Goal: Task Accomplishment & Management: Manage account settings

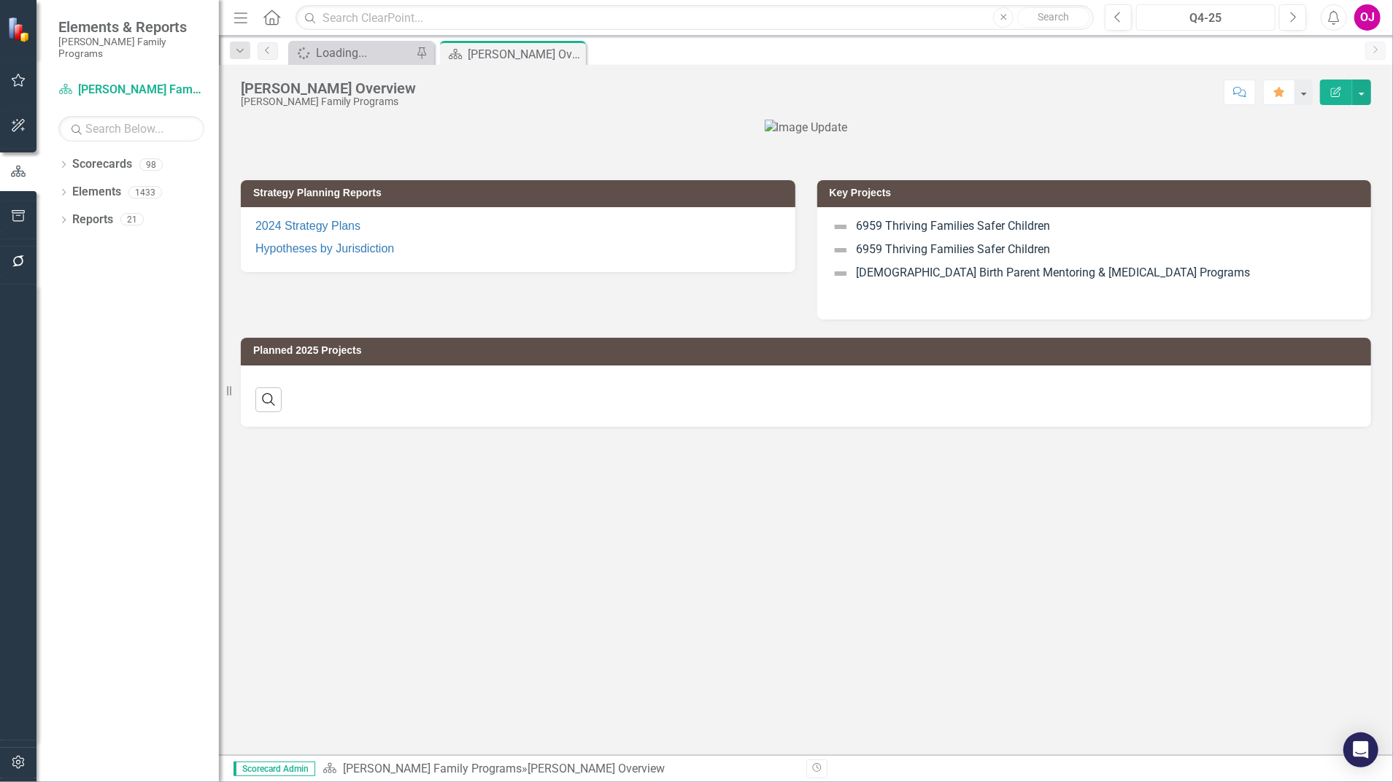
click at [1219, 13] on div "Q4-25" at bounding box center [1205, 18] width 129 height 18
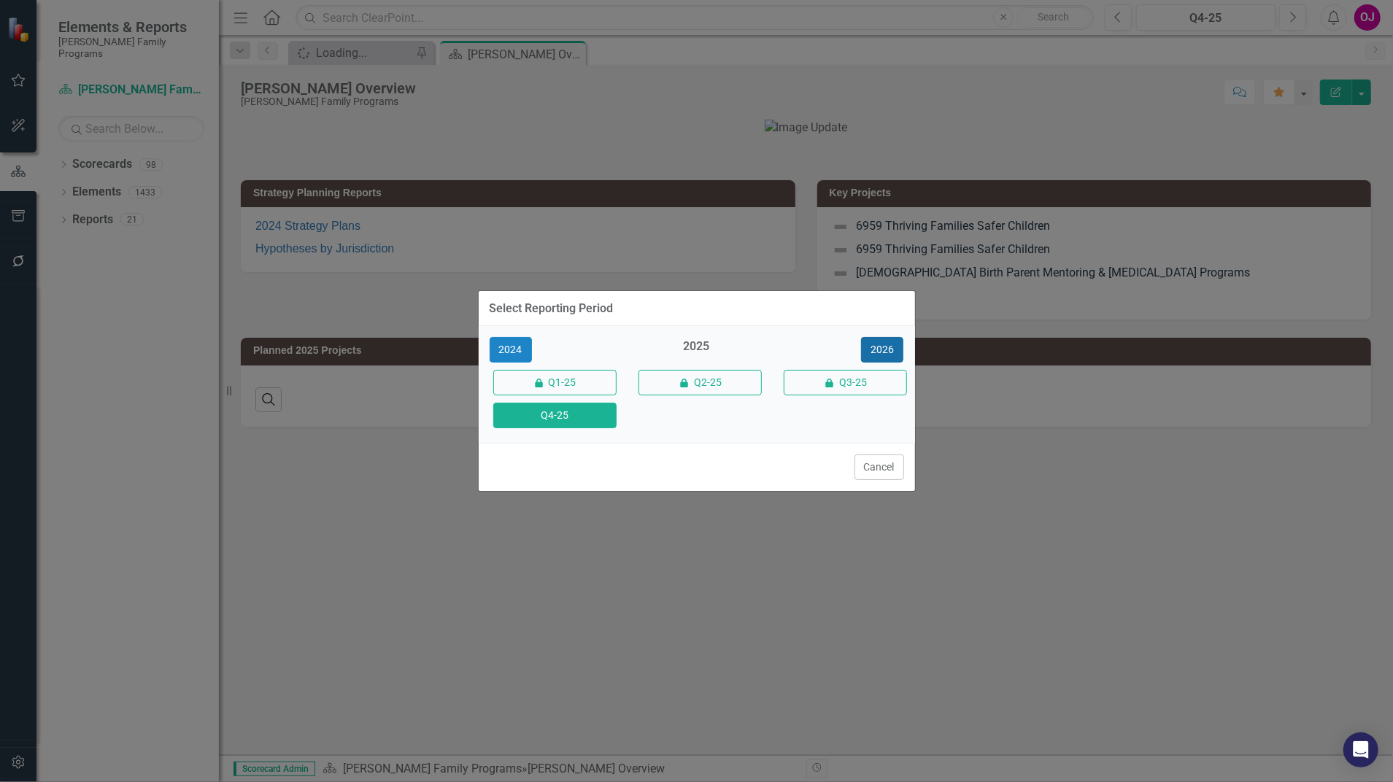
click at [872, 346] on button "2026" at bounding box center [882, 350] width 42 height 26
click at [562, 421] on button "Q4-26" at bounding box center [554, 416] width 123 height 26
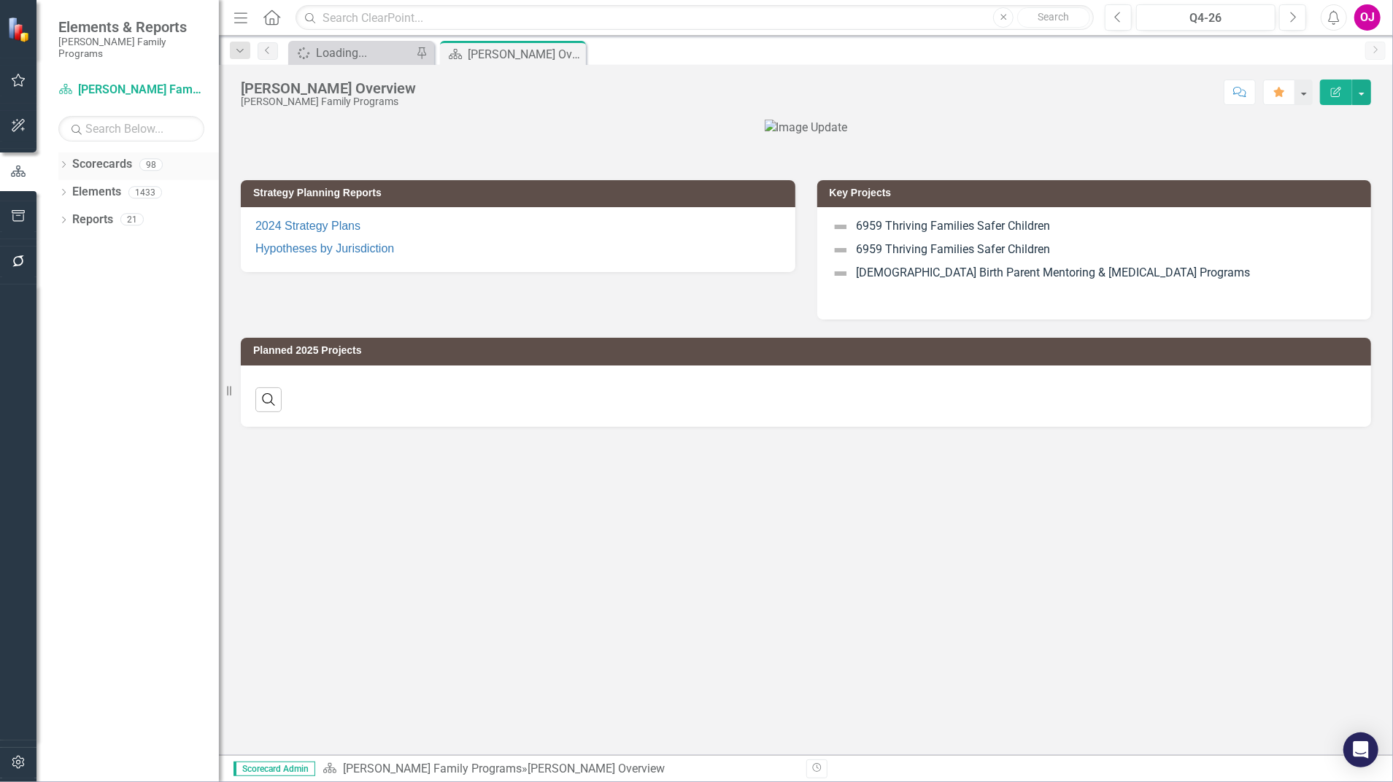
click at [61, 162] on icon "Dropdown" at bounding box center [63, 166] width 10 height 8
click at [69, 188] on icon "Dropdown" at bounding box center [71, 192] width 11 height 9
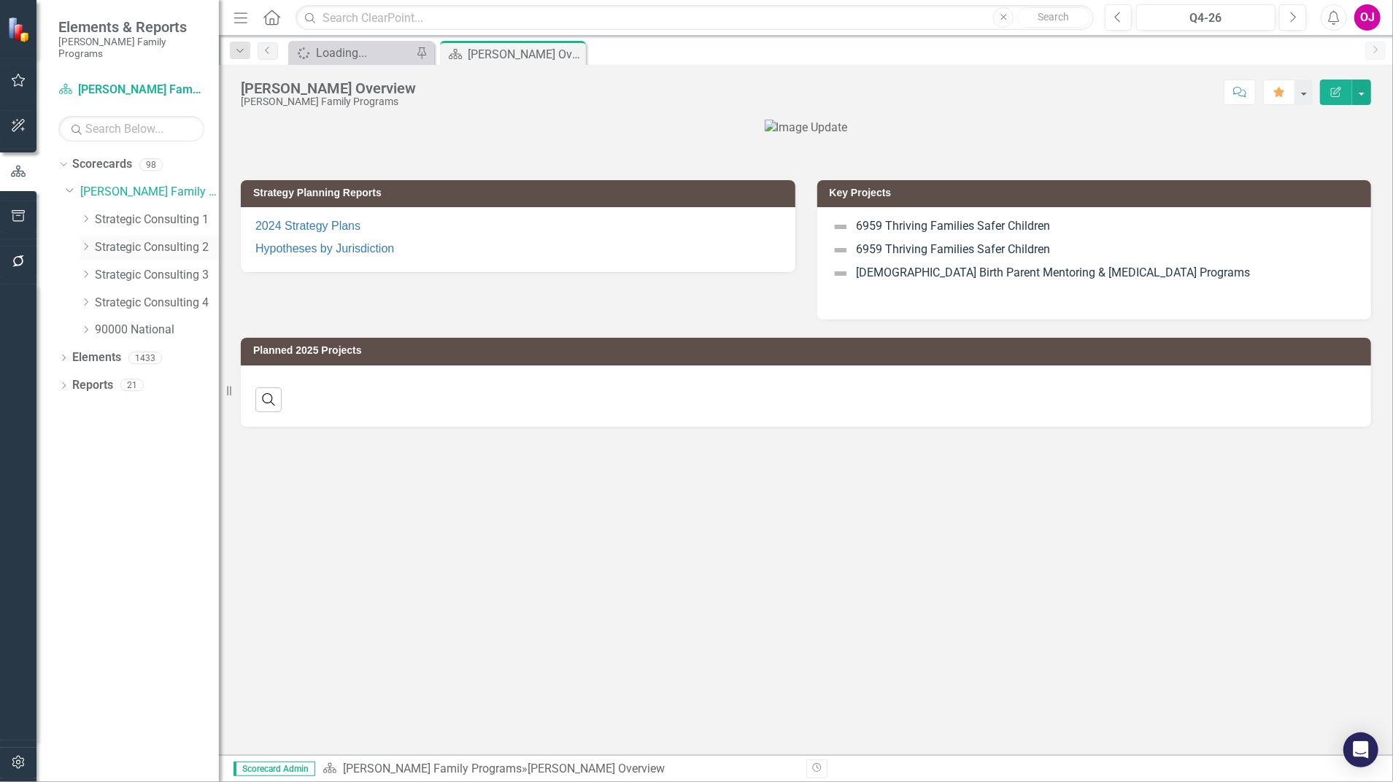
click at [83, 242] on icon "Dropdown" at bounding box center [85, 246] width 11 height 9
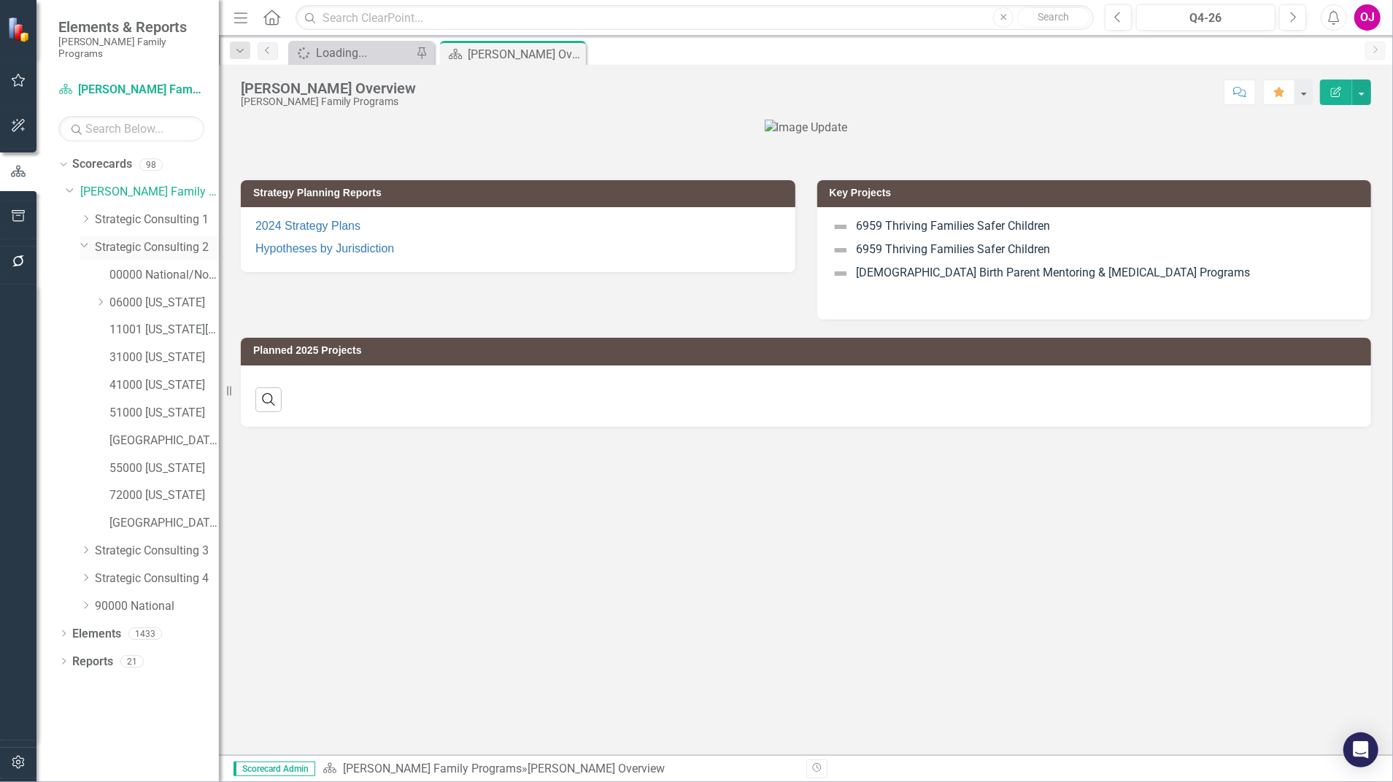
click at [85, 239] on icon "Dropdown" at bounding box center [84, 244] width 9 height 11
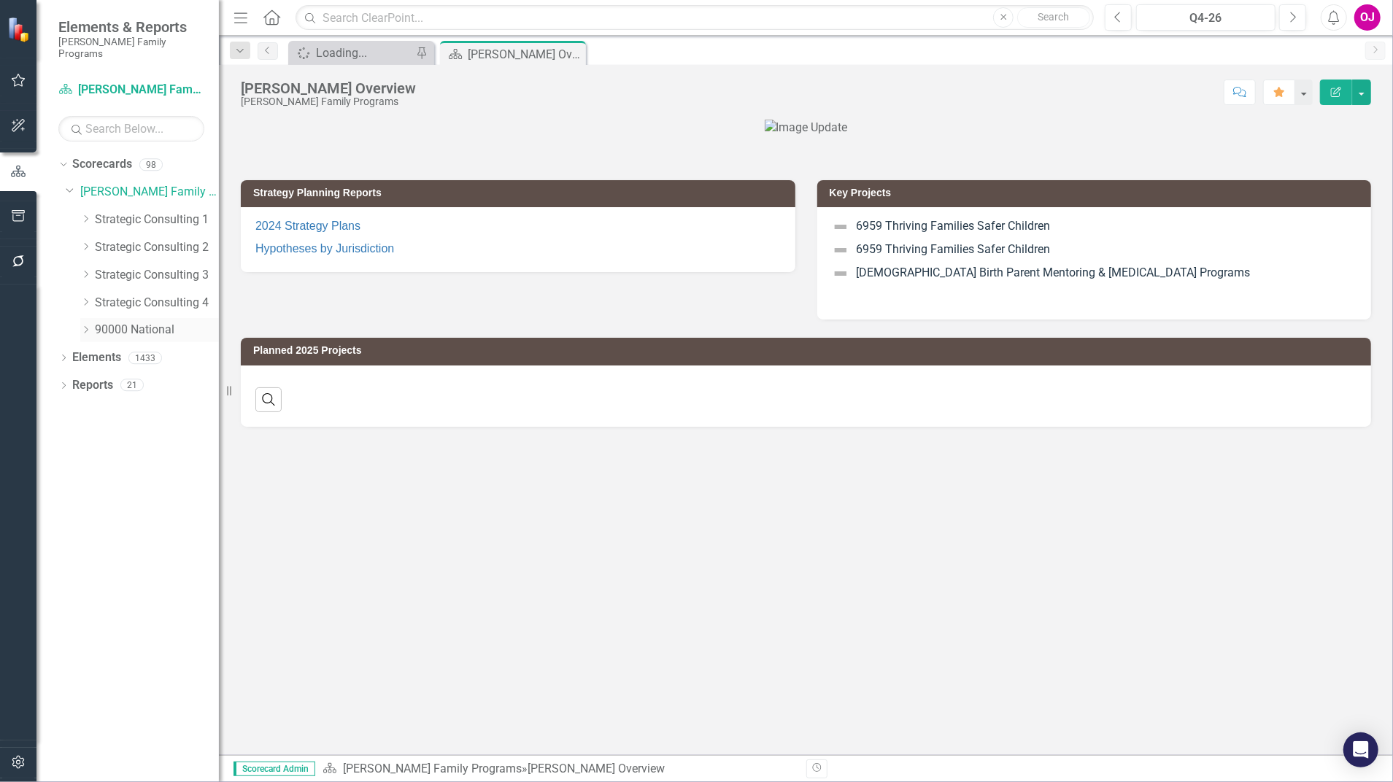
click at [80, 326] on icon "Dropdown" at bounding box center [85, 330] width 11 height 9
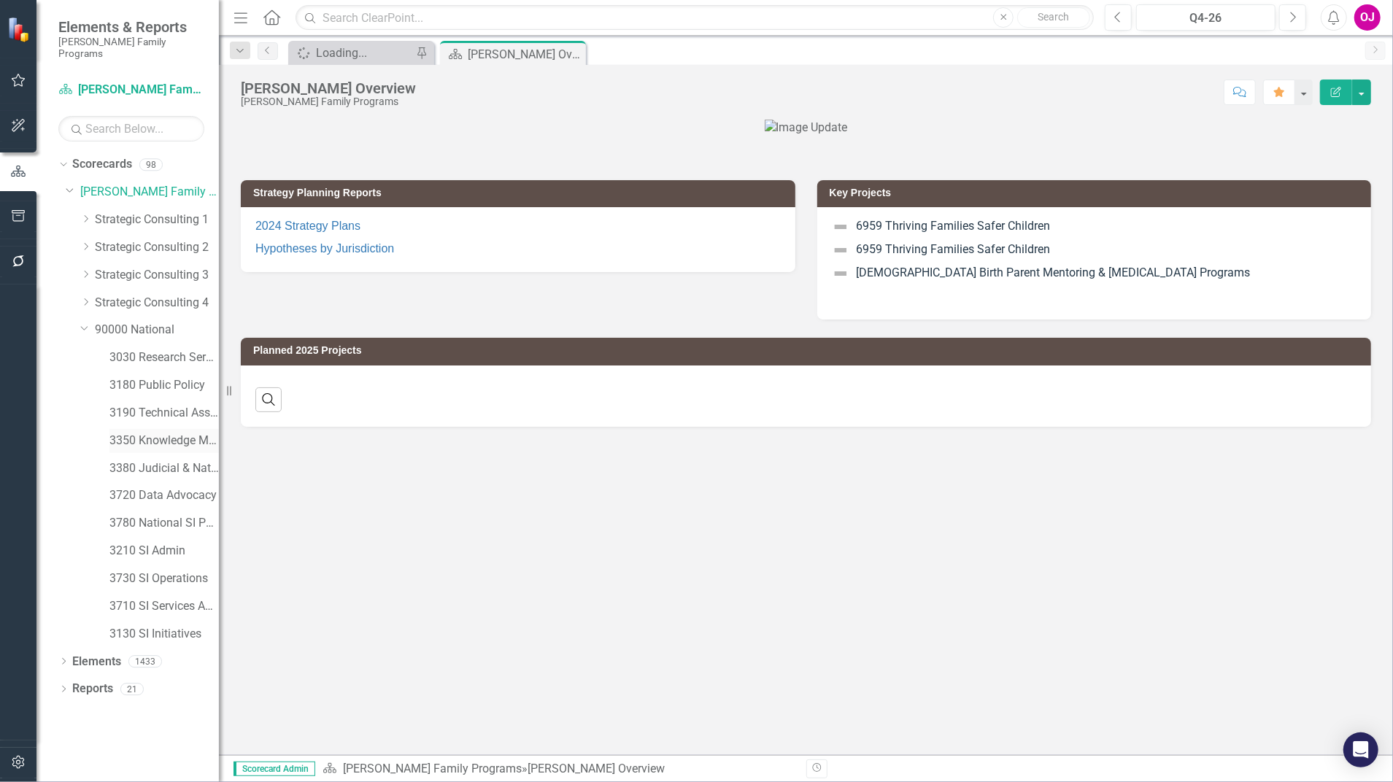
click at [158, 433] on link "3350 Knowledge Management" at bounding box center [163, 441] width 109 height 17
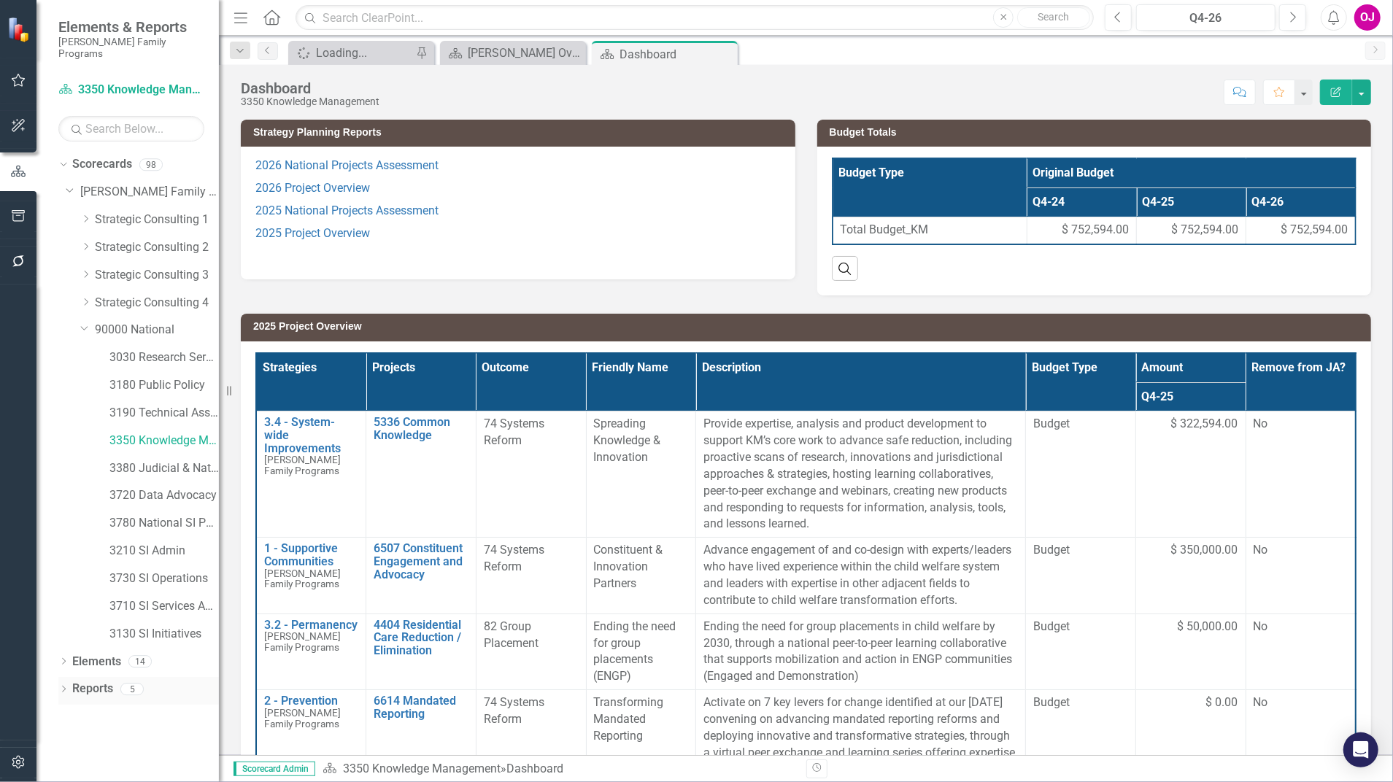
click at [65, 687] on icon "Dropdown" at bounding box center [63, 691] width 10 height 8
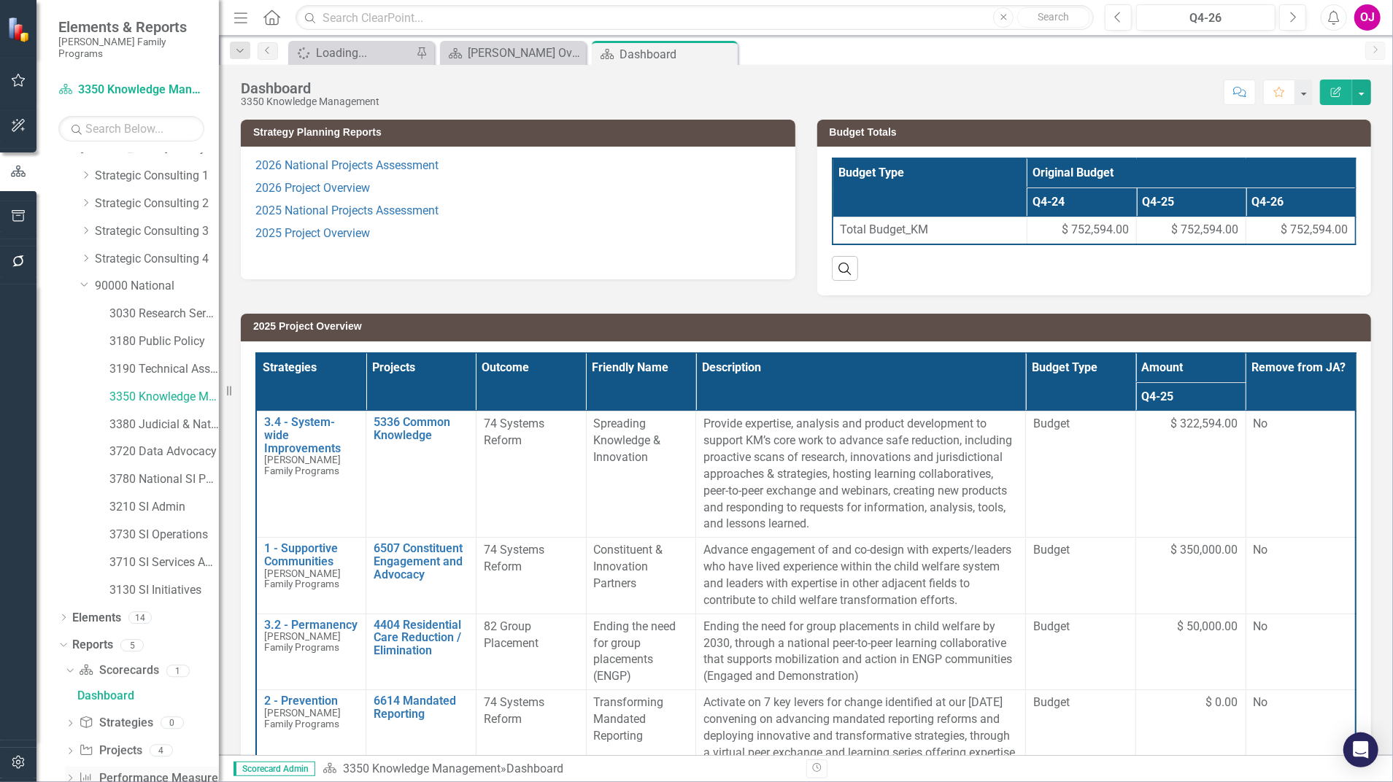
scroll to position [66, 0]
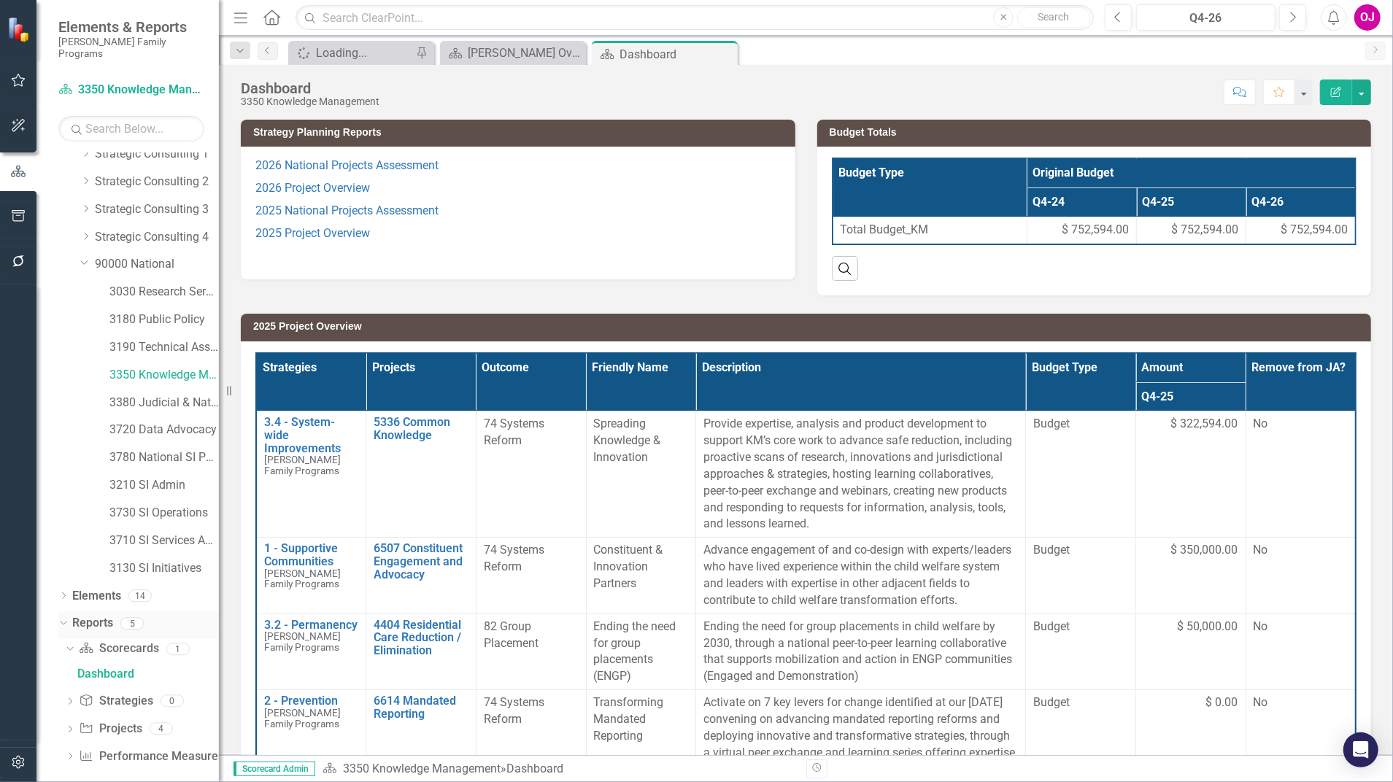
click at [96, 615] on link "Reports" at bounding box center [92, 623] width 41 height 17
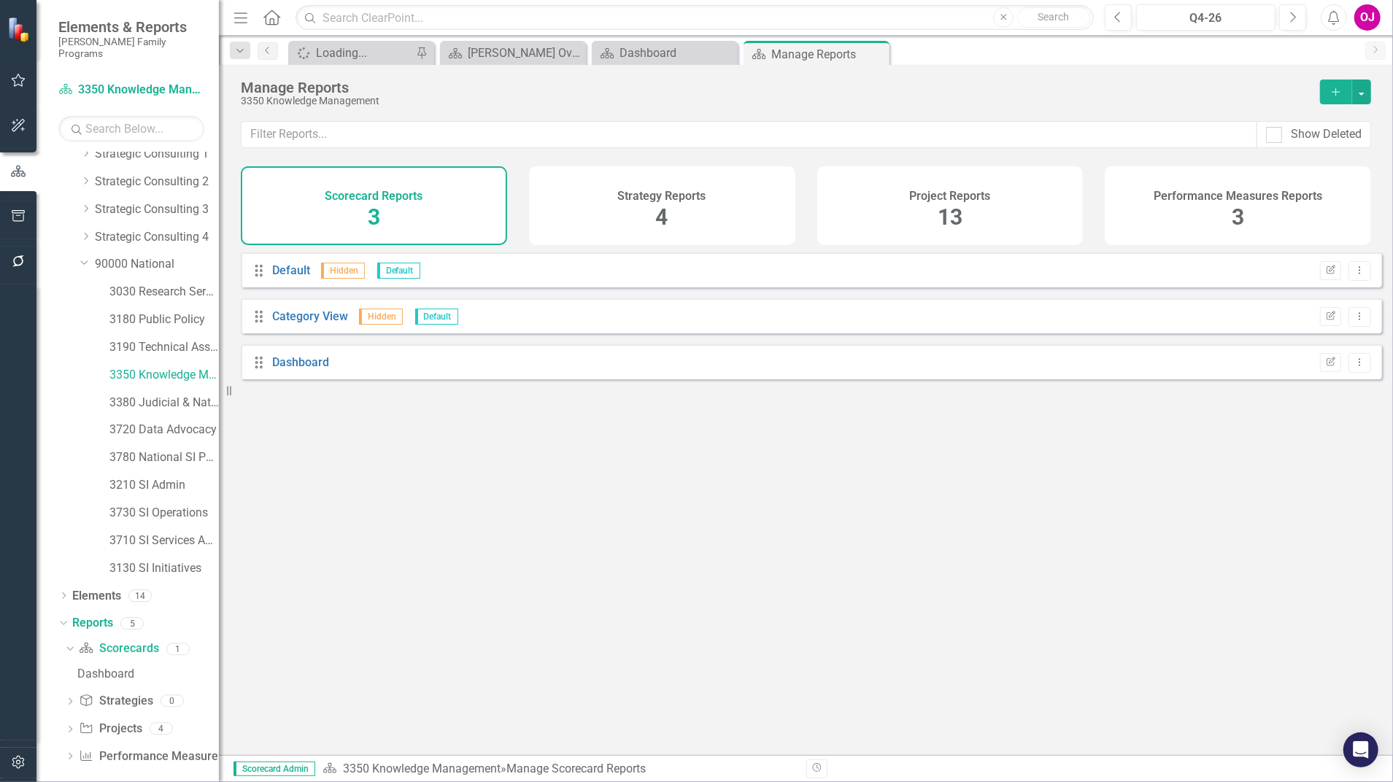
click at [972, 228] on div "Project Reports 13" at bounding box center [950, 205] width 266 height 79
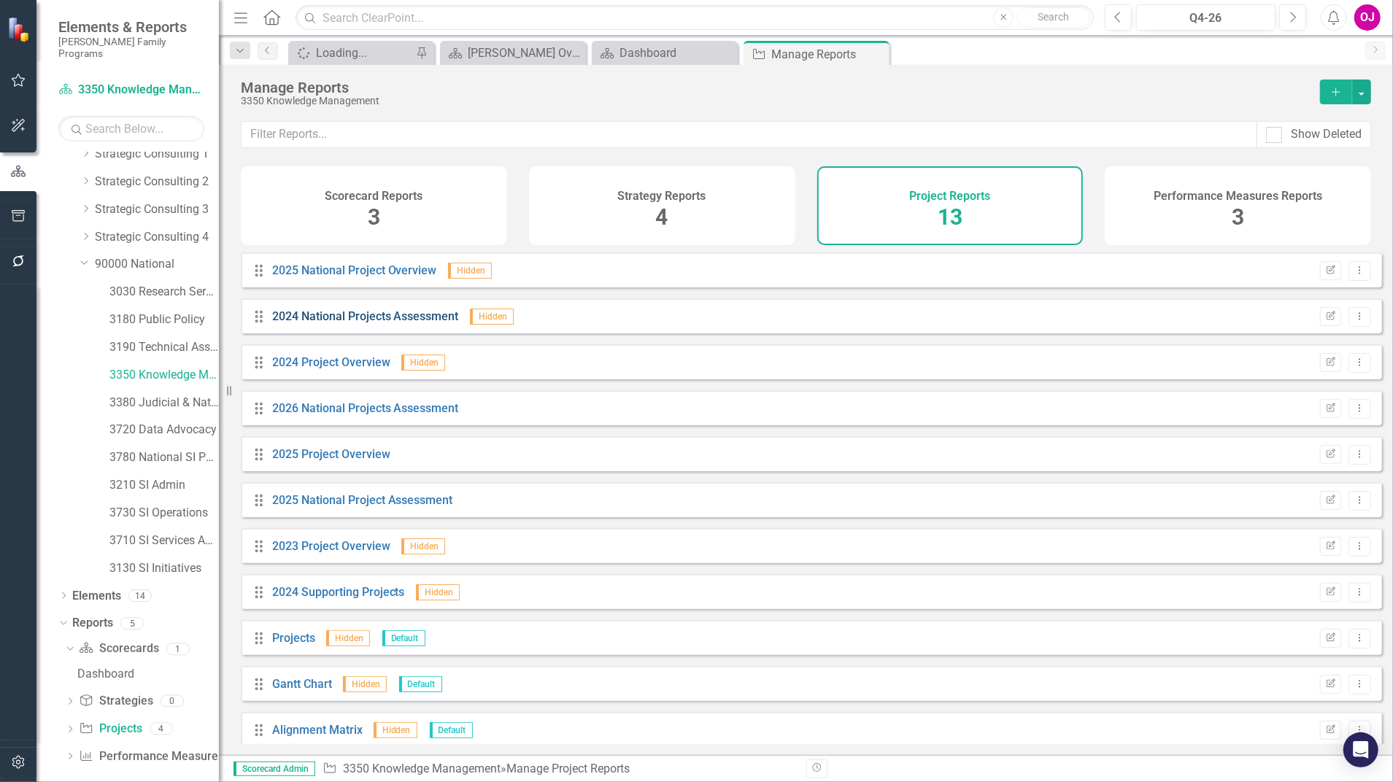
click at [381, 323] on link "2024 National Projects Assessment" at bounding box center [365, 316] width 187 height 14
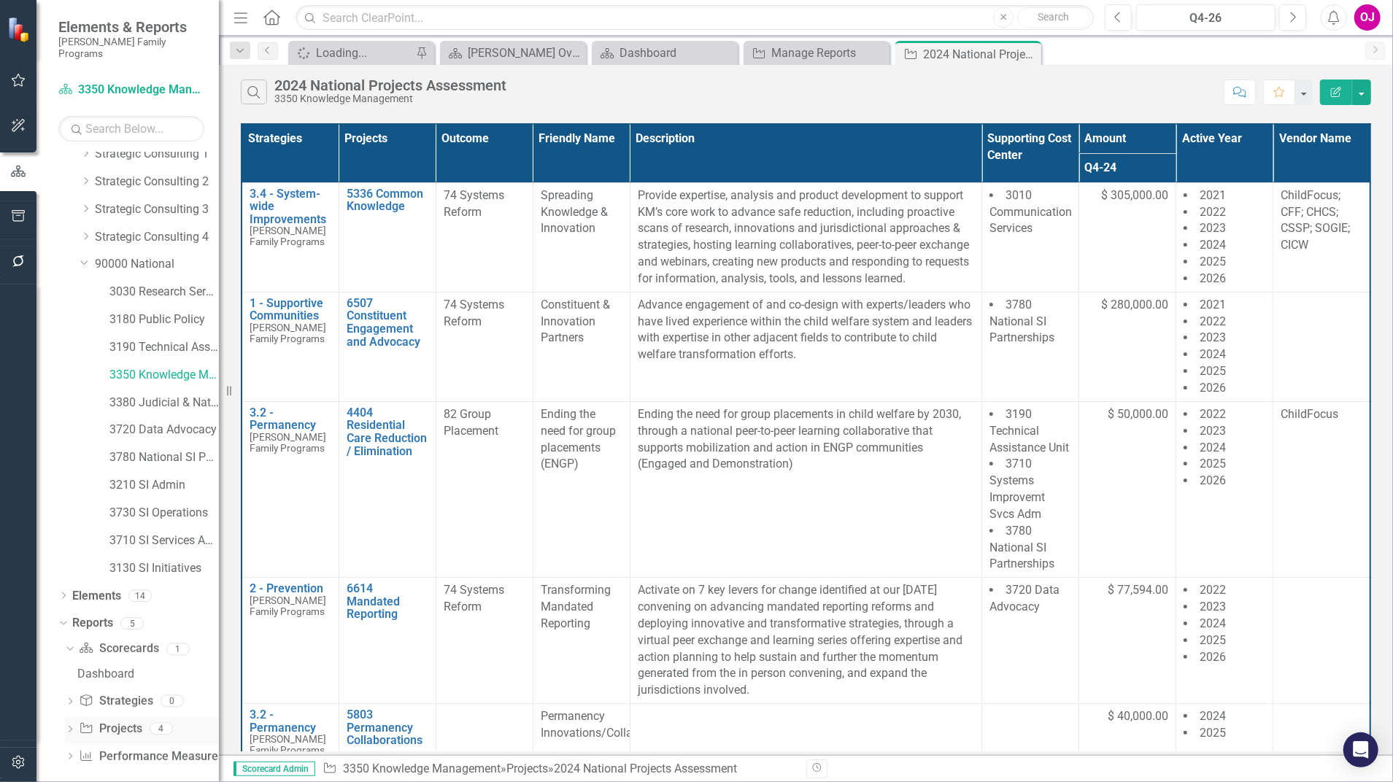
click at [107, 721] on link "Project Projects" at bounding box center [110, 729] width 63 height 17
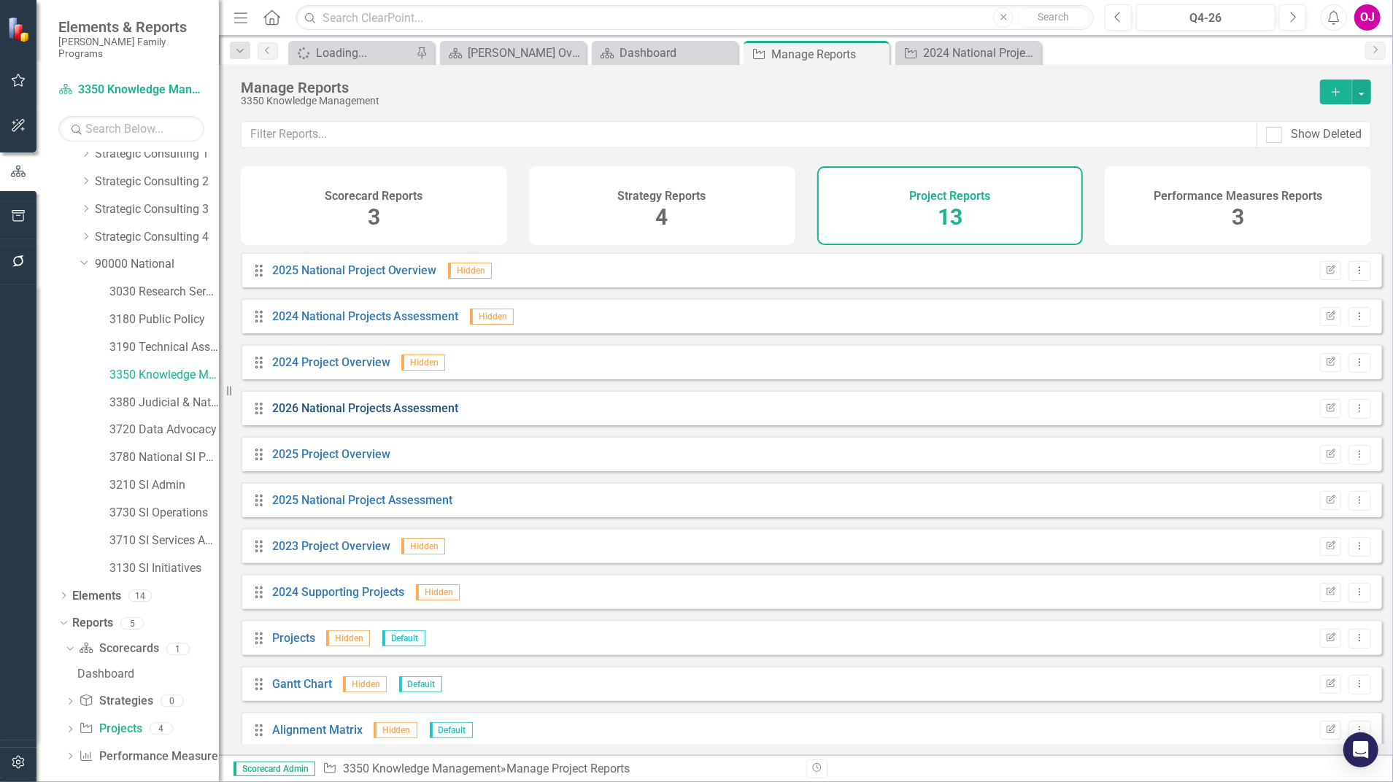
click at [342, 415] on link "2026 National Projects Assessment" at bounding box center [365, 408] width 187 height 14
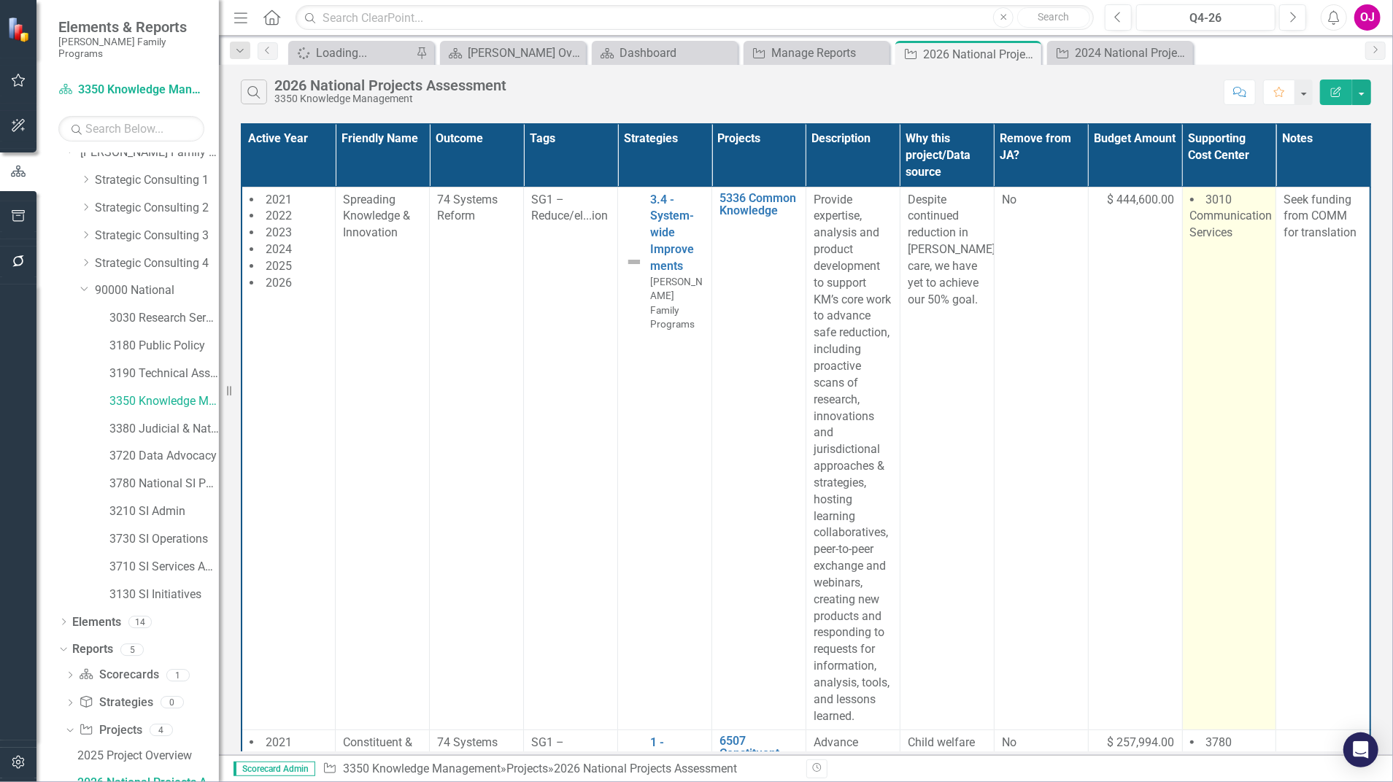
click at [1239, 196] on li "3010 Communication Services" at bounding box center [1229, 217] width 79 height 50
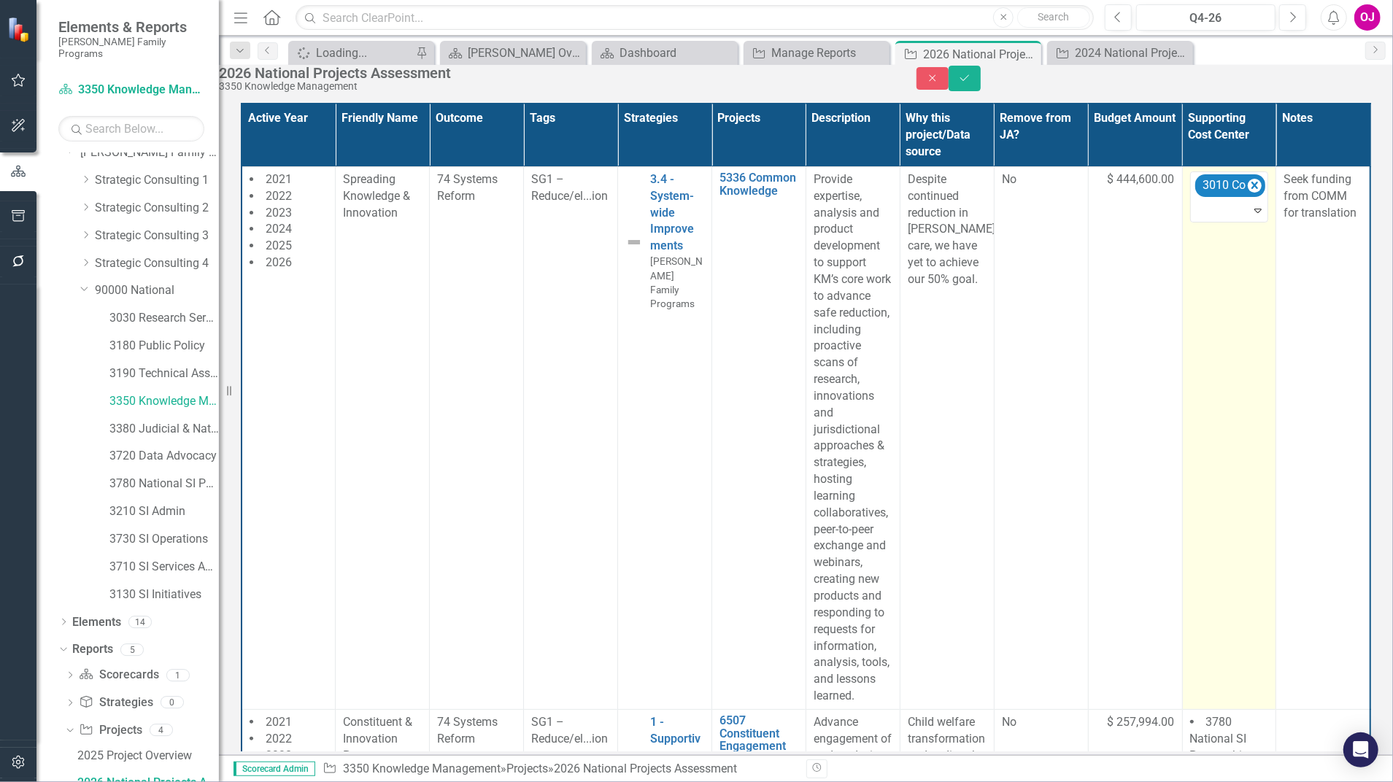
click at [1249, 195] on icon "Remove 3010 Communication Services" at bounding box center [1255, 186] width 14 height 18
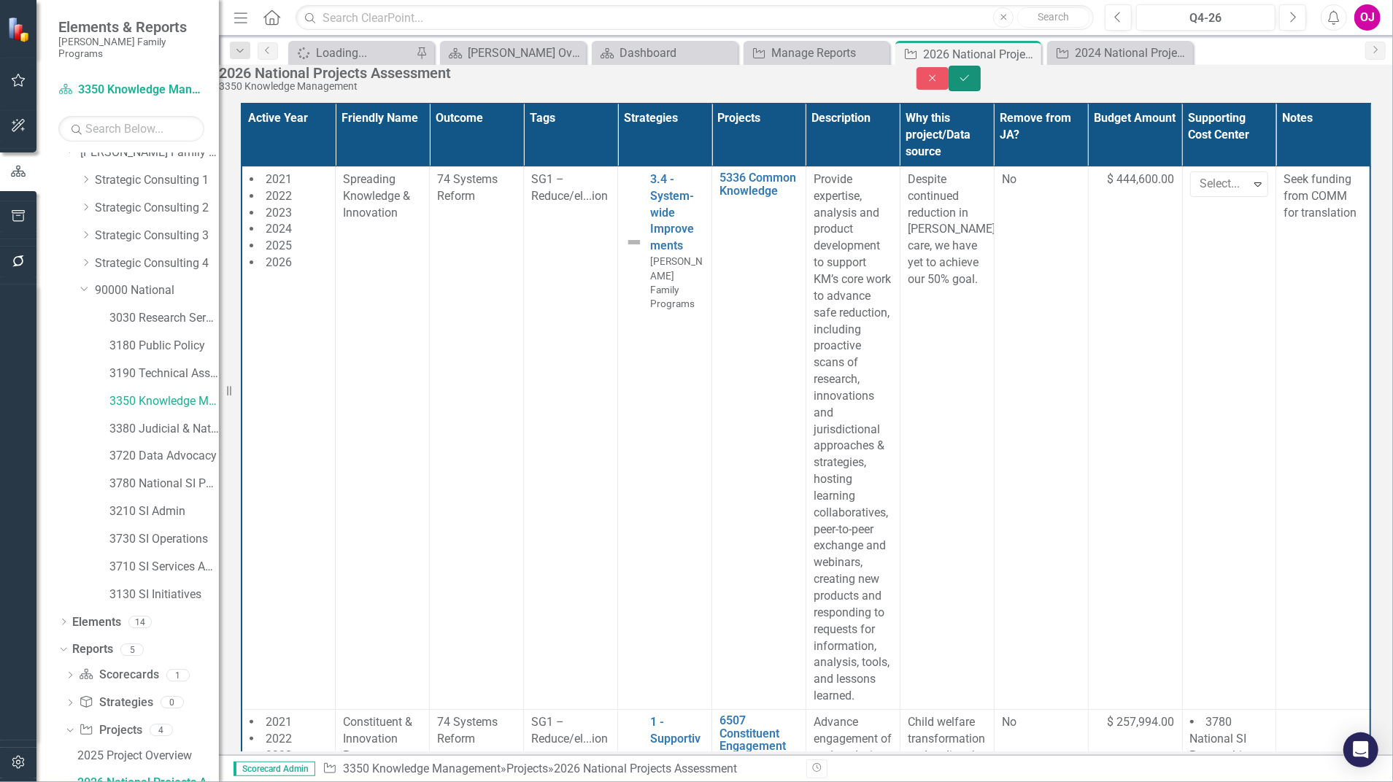
click at [971, 83] on icon "Save" at bounding box center [964, 78] width 13 height 10
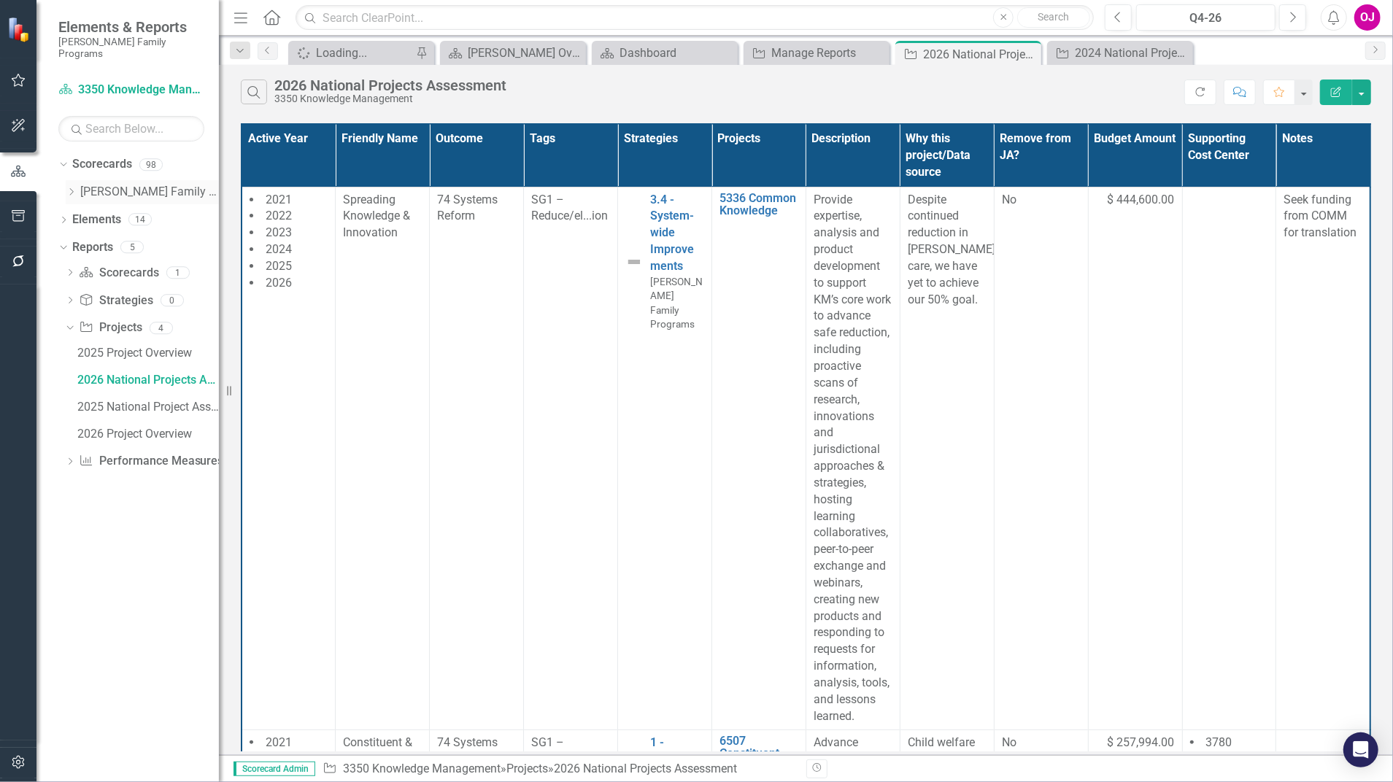
click at [72, 188] on icon "Dropdown" at bounding box center [71, 192] width 11 height 9
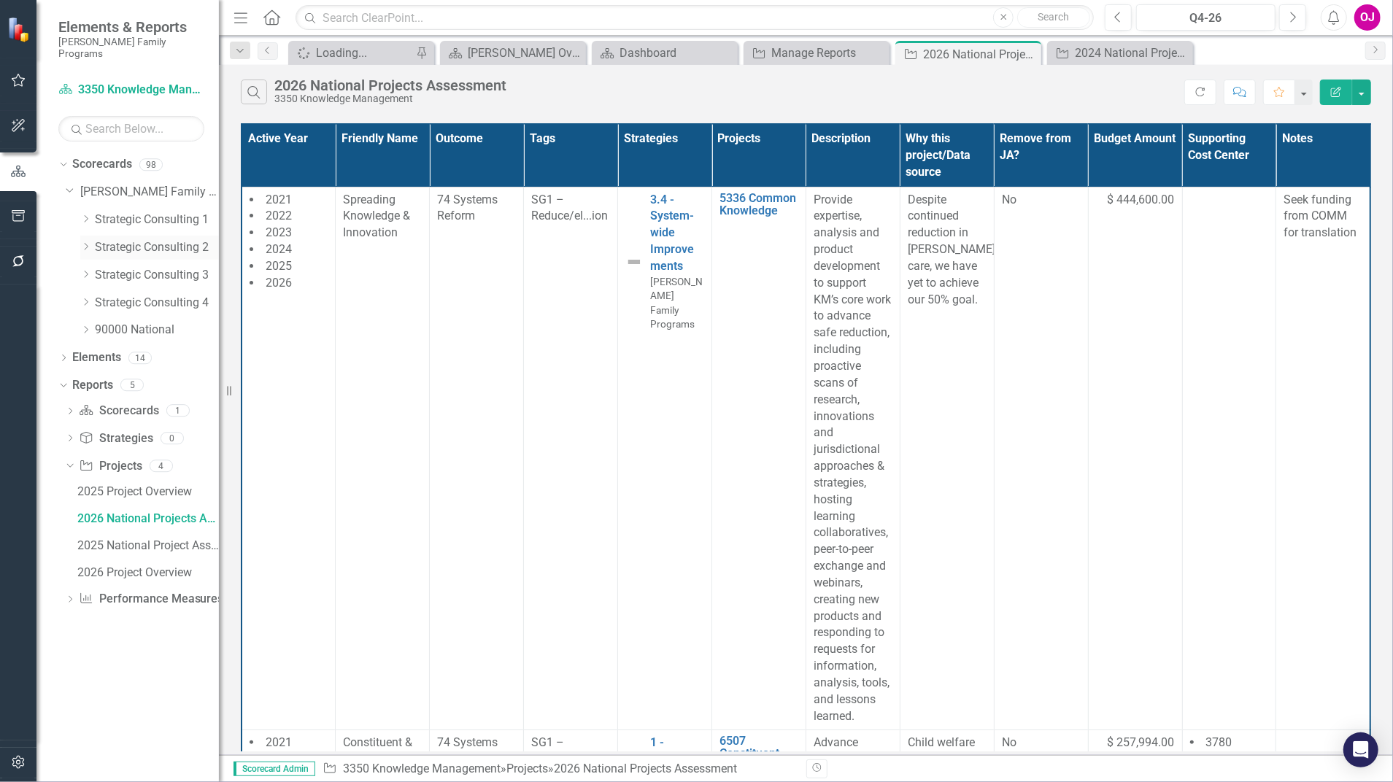
click at [88, 243] on icon at bounding box center [87, 246] width 4 height 7
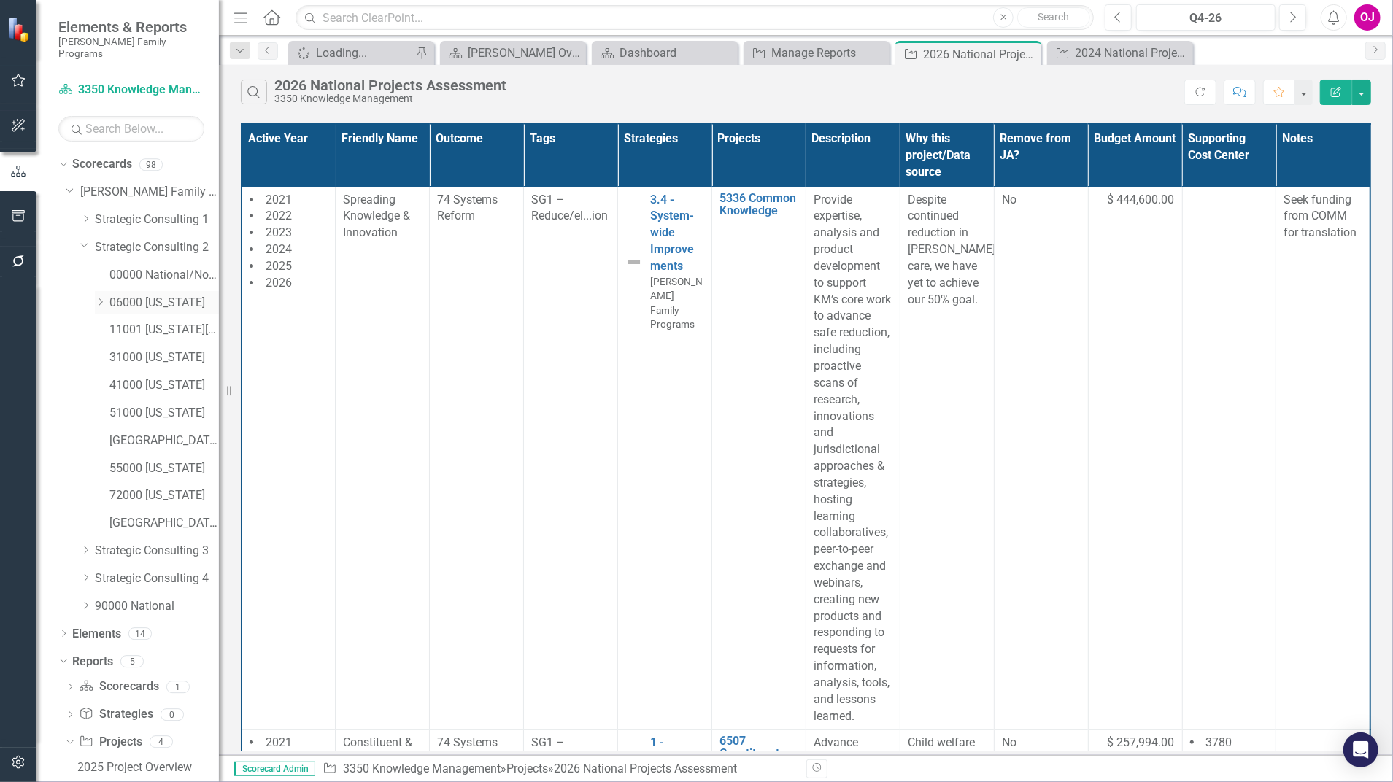
click at [102, 299] on icon at bounding box center [101, 302] width 4 height 7
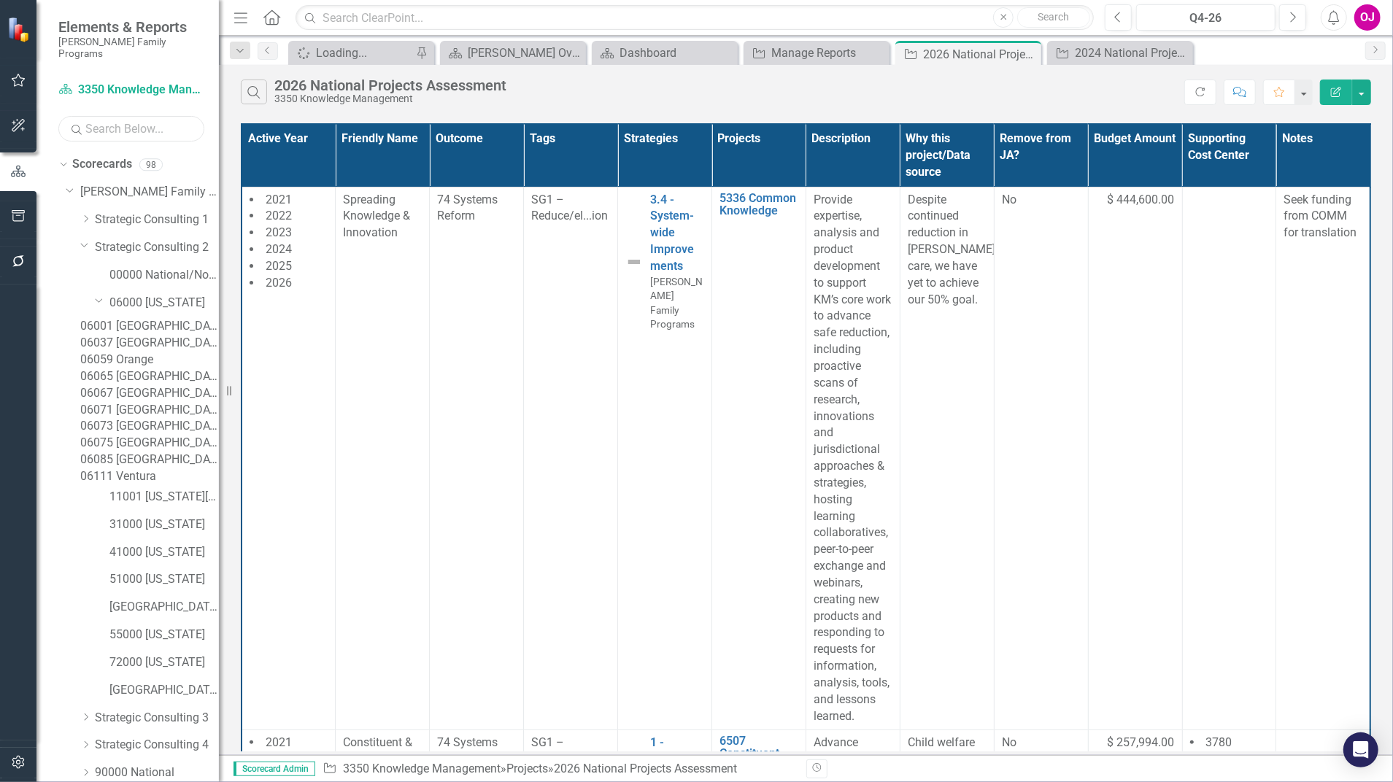
click at [163, 118] on input "text" at bounding box center [131, 129] width 146 height 26
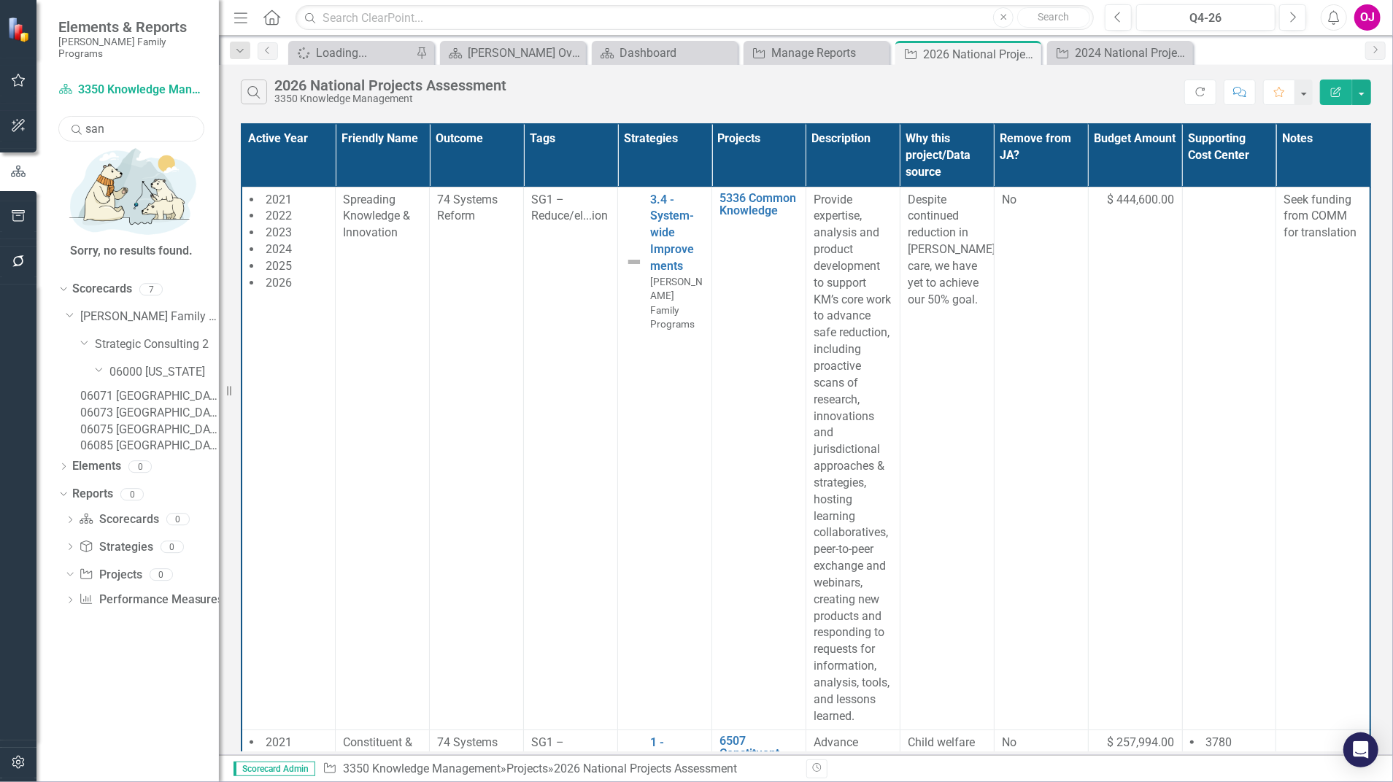
type input "san"
click at [164, 405] on link "06073 [GEOGRAPHIC_DATA]" at bounding box center [149, 413] width 139 height 17
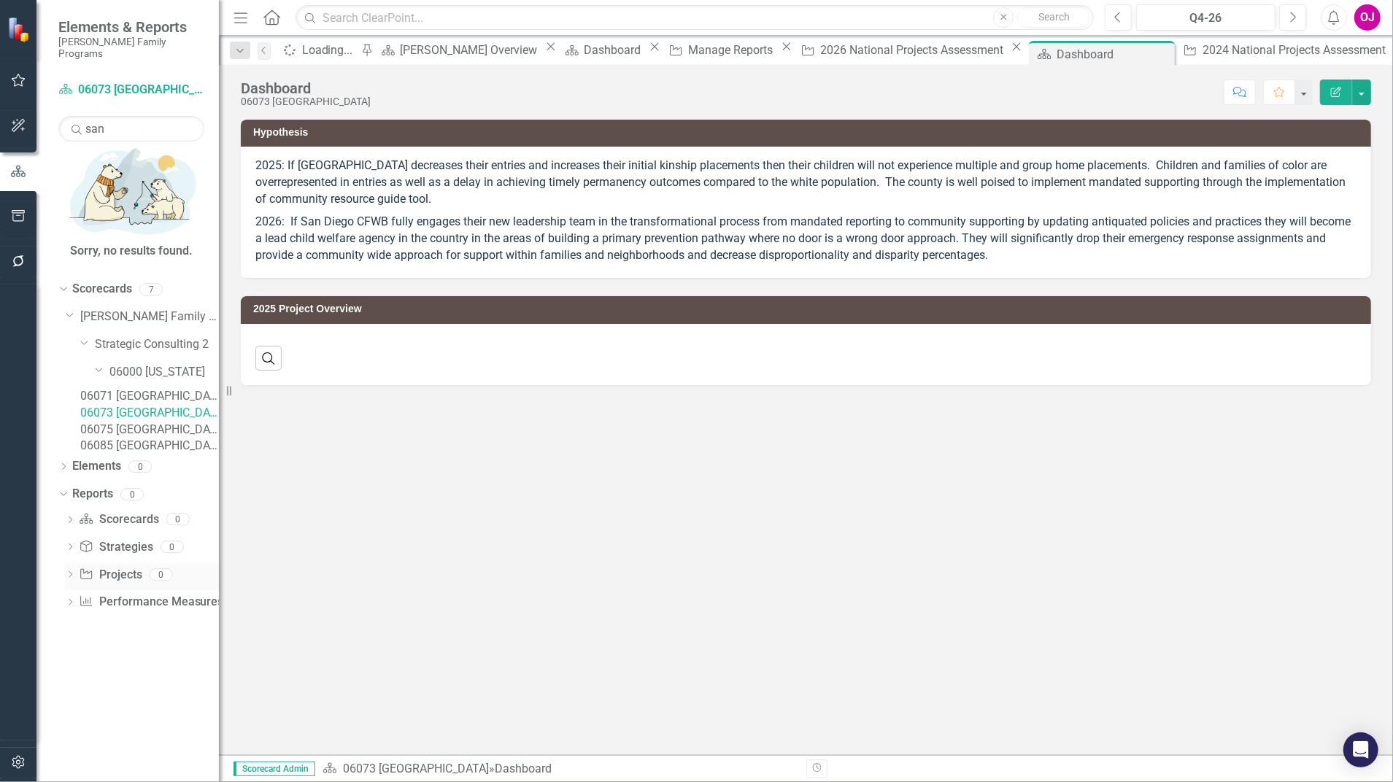
click at [115, 567] on link "Project Projects" at bounding box center [110, 575] width 63 height 17
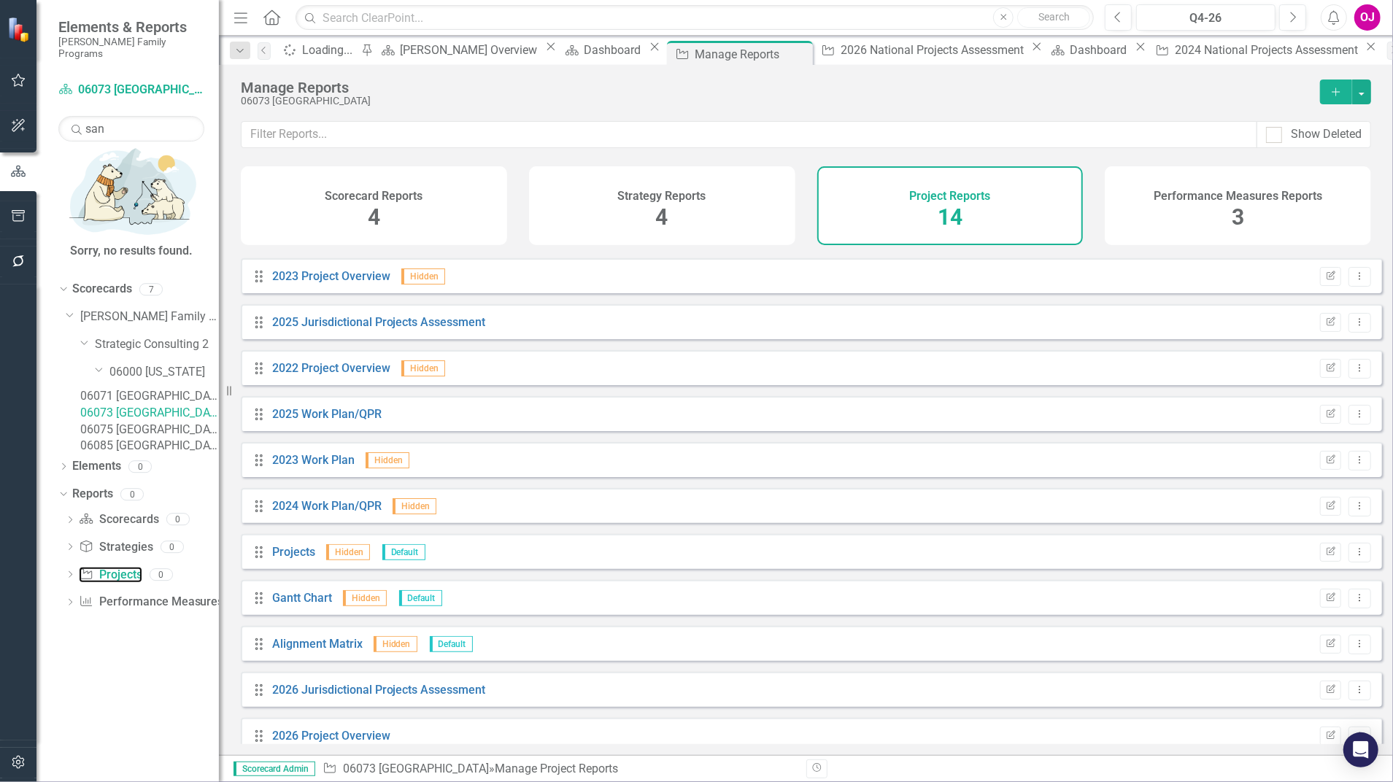
scroll to position [151, 0]
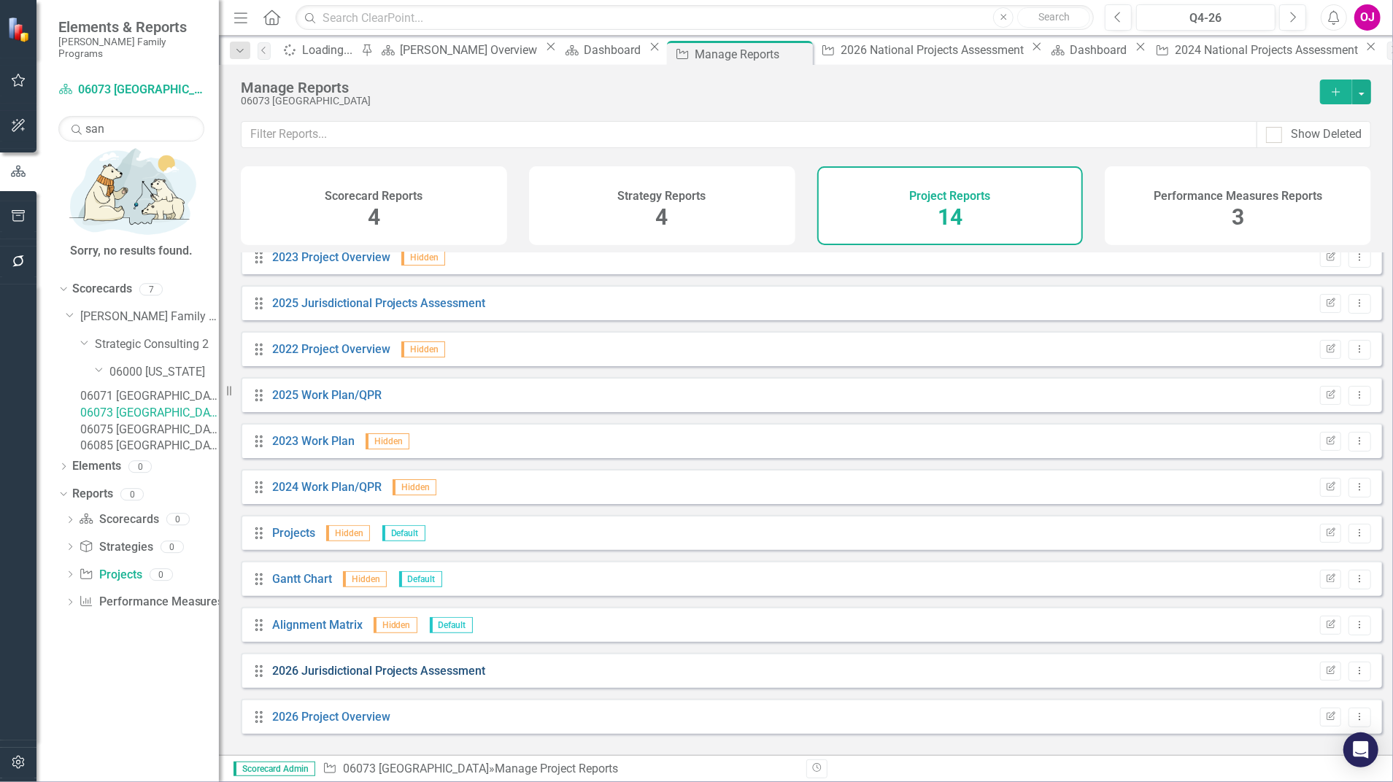
click at [336, 678] on link "2026 Jurisdictional Projects Assessment" at bounding box center [379, 671] width 214 height 14
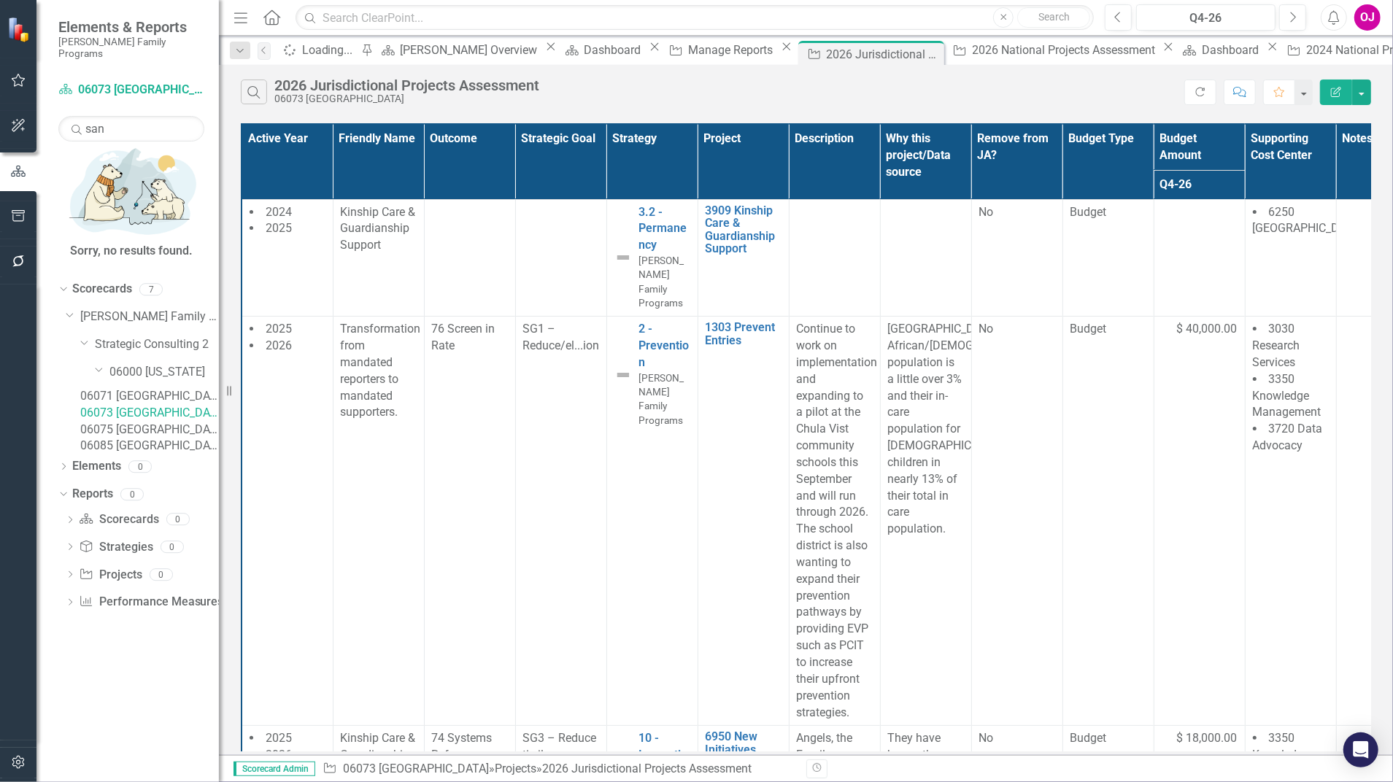
click at [730, 148] on th "Project" at bounding box center [743, 161] width 91 height 75
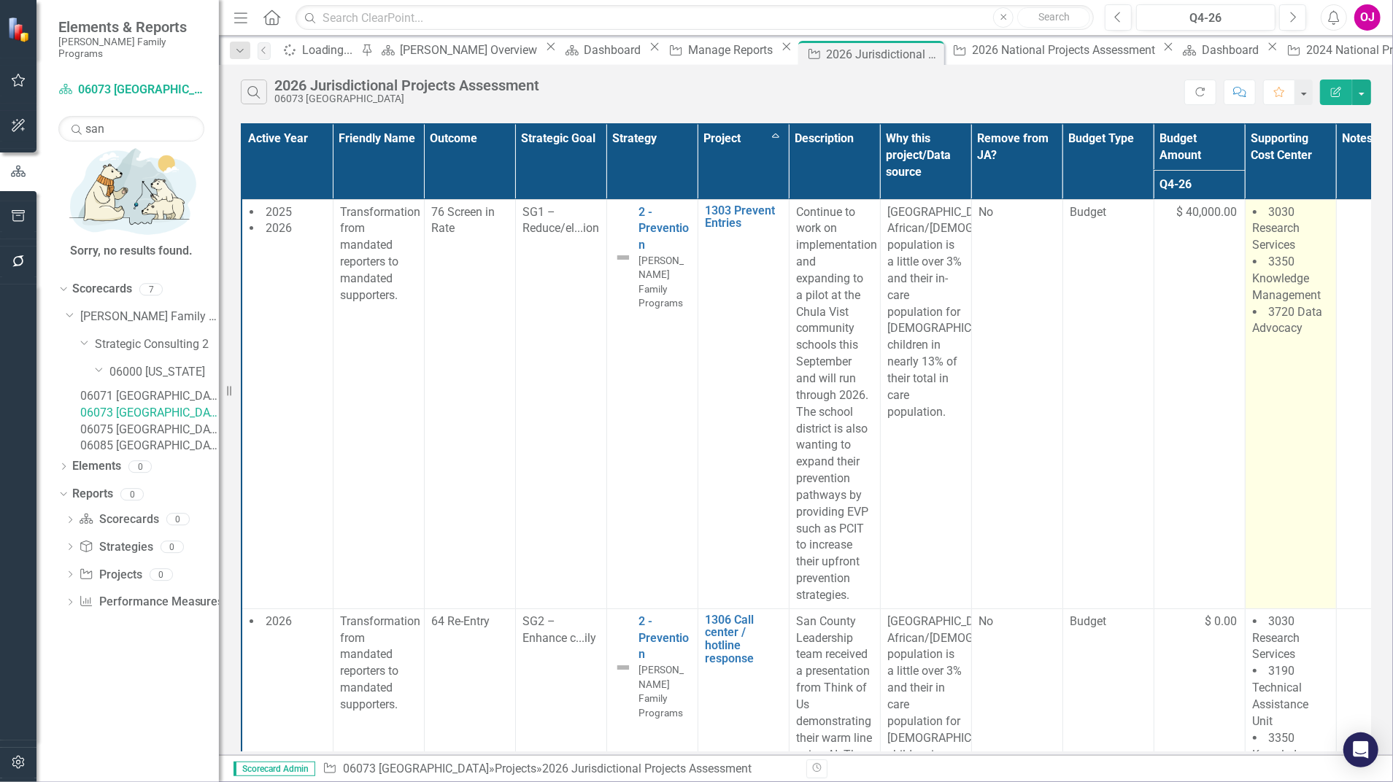
click at [1299, 345] on td "3030 Research Services 3350 Knowledge Management 3720 Data Advocacy" at bounding box center [1290, 403] width 91 height 409
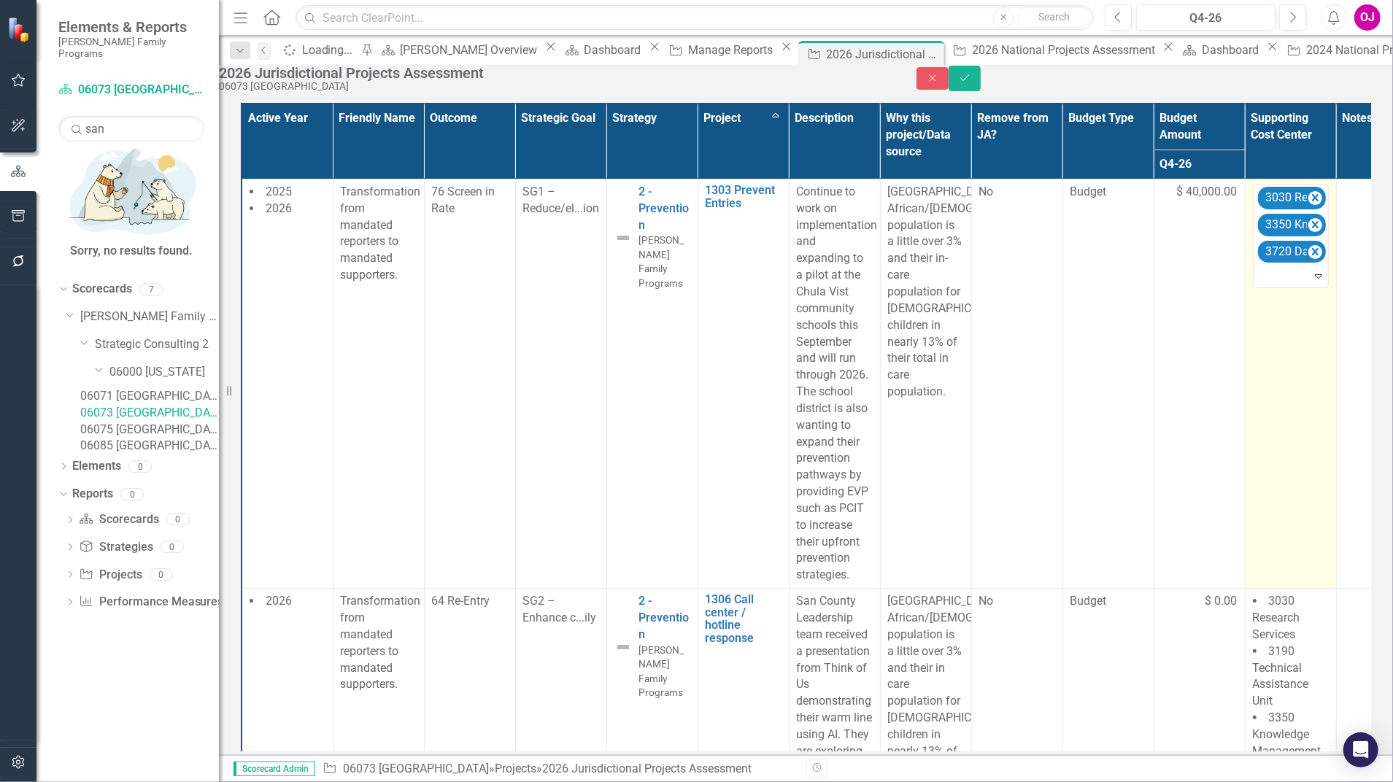
drag, startPoint x: 1299, startPoint y: 345, endPoint x: 1290, endPoint y: 295, distance: 51.1
click at [1290, 286] on div at bounding box center [1292, 276] width 69 height 20
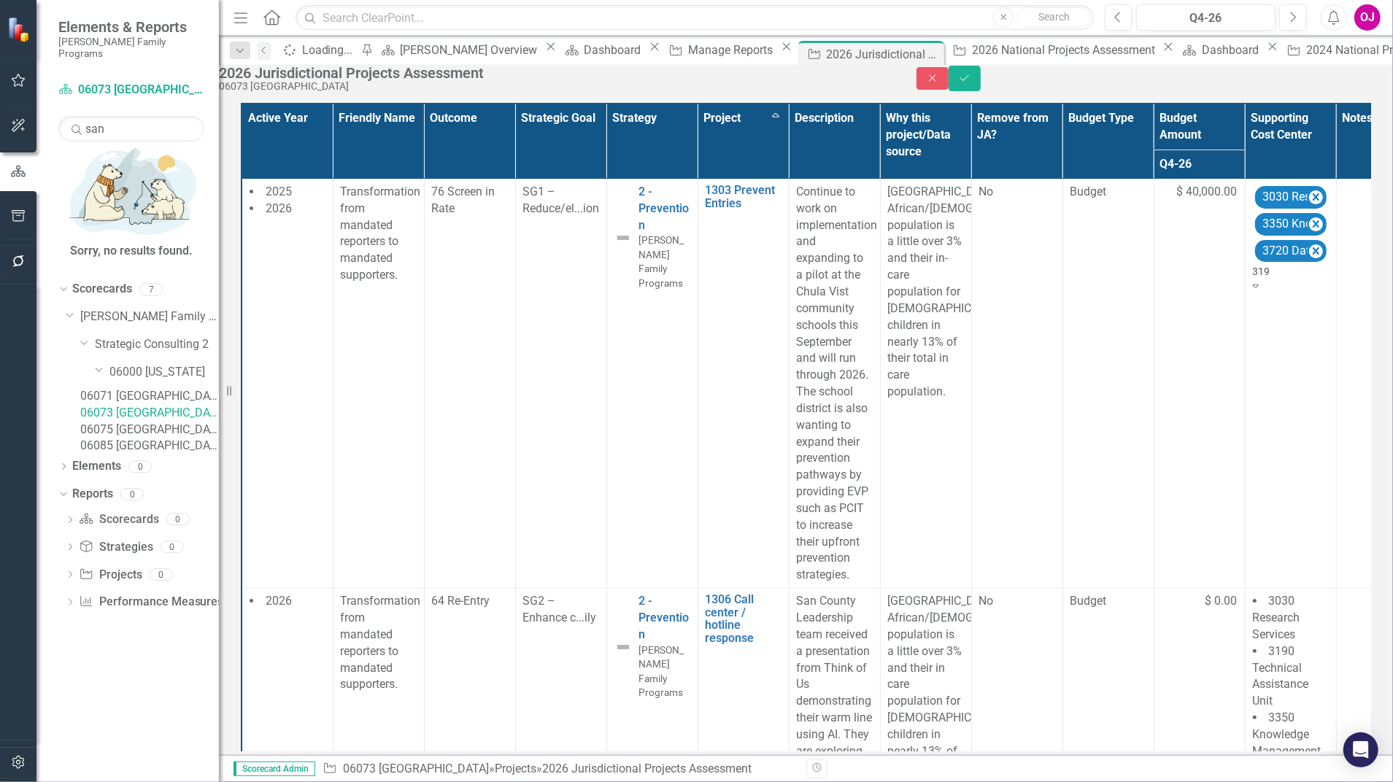
type input "3190"
click at [158, 782] on span "3190 Technical Assistance Unit" at bounding box center [79, 790] width 158 height 14
click at [981, 77] on button "Save" at bounding box center [965, 79] width 32 height 26
